Goal: Transaction & Acquisition: Purchase product/service

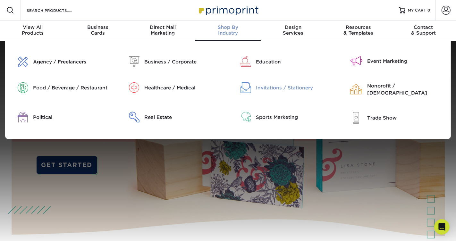
click at [259, 88] on div "Invitations / Stationery" at bounding box center [295, 87] width 79 height 7
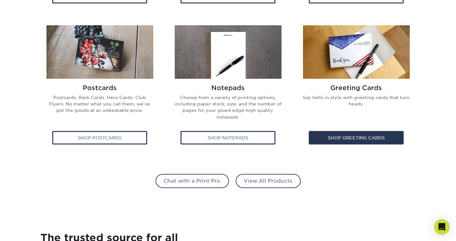
scroll to position [468, 0]
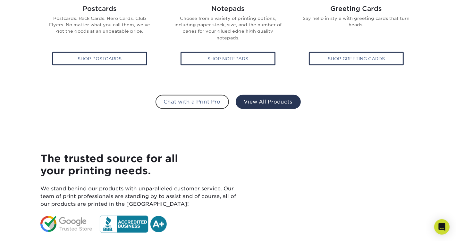
click at [253, 100] on link "View All Products" at bounding box center [267, 102] width 65 height 14
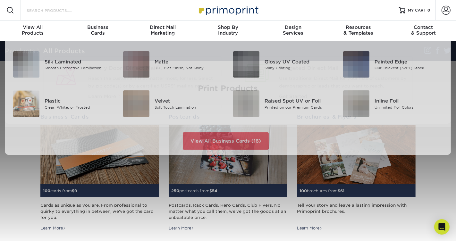
click at [48, 12] on input "Search Products" at bounding box center [57, 10] width 62 height 8
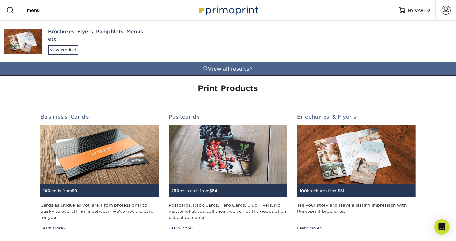
type input "menu"
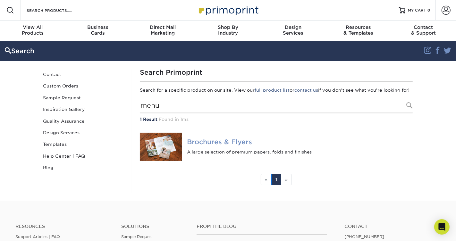
click at [194, 146] on h4 "Brochures & Flyers" at bounding box center [300, 142] width 226 height 8
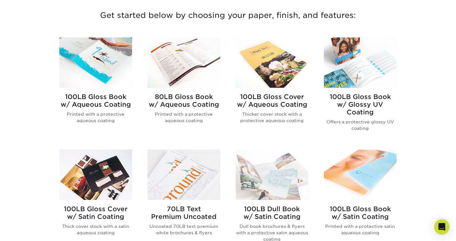
scroll to position [293, 0]
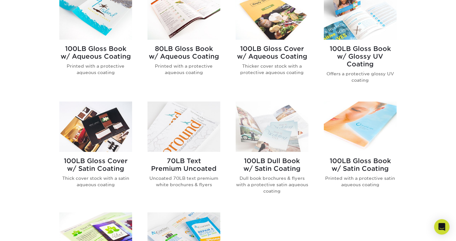
click at [276, 181] on p "Dull book brochures & flyers with a protective satin aqueous coating" at bounding box center [271, 185] width 73 height 20
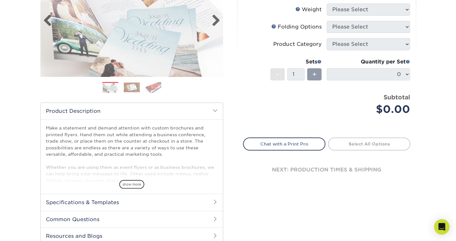
scroll to position [154, 0]
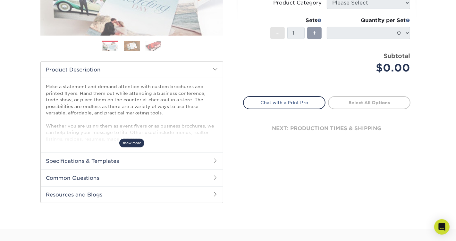
click at [131, 144] on span "show more" at bounding box center [131, 143] width 25 height 9
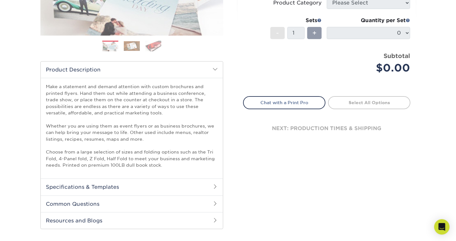
scroll to position [44, 0]
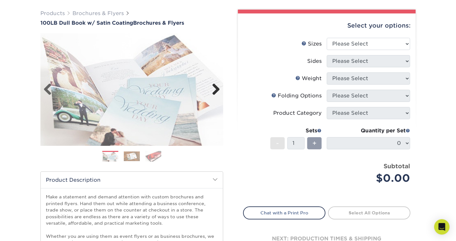
click at [210, 91] on link "Next" at bounding box center [213, 89] width 13 height 13
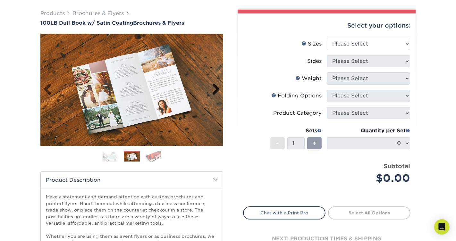
click at [215, 91] on link "Next" at bounding box center [213, 89] width 13 height 13
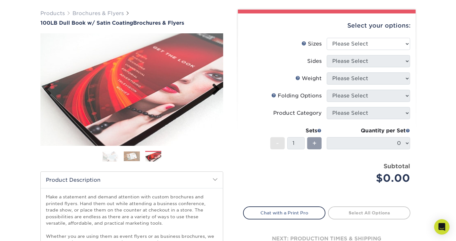
click at [215, 91] on link "Next" at bounding box center [213, 89] width 13 height 13
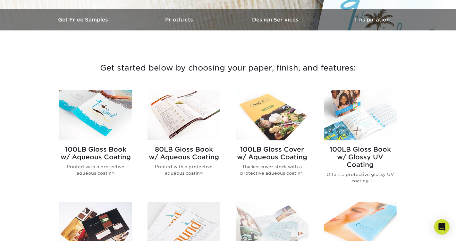
scroll to position [367, 0]
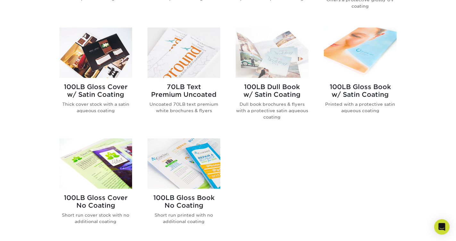
click at [191, 151] on img at bounding box center [183, 163] width 73 height 50
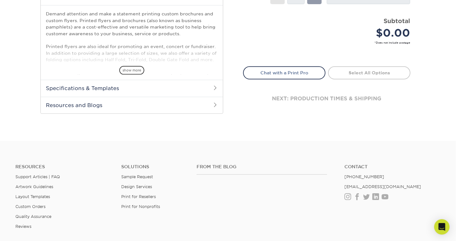
scroll to position [263, 0]
